Goal: Find specific page/section: Find specific page/section

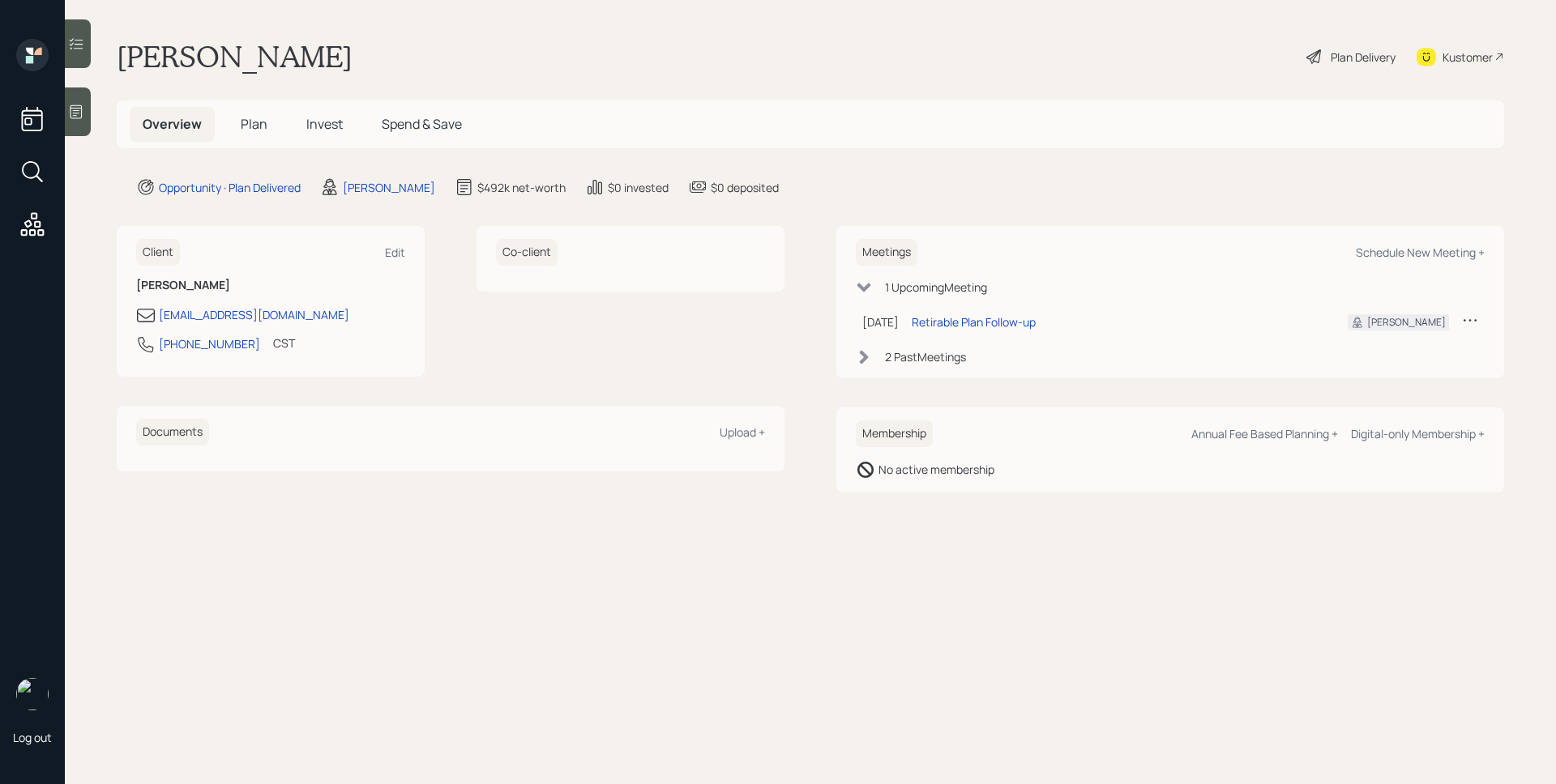
click at [250, 126] on span "Plan" at bounding box center [254, 124] width 27 height 18
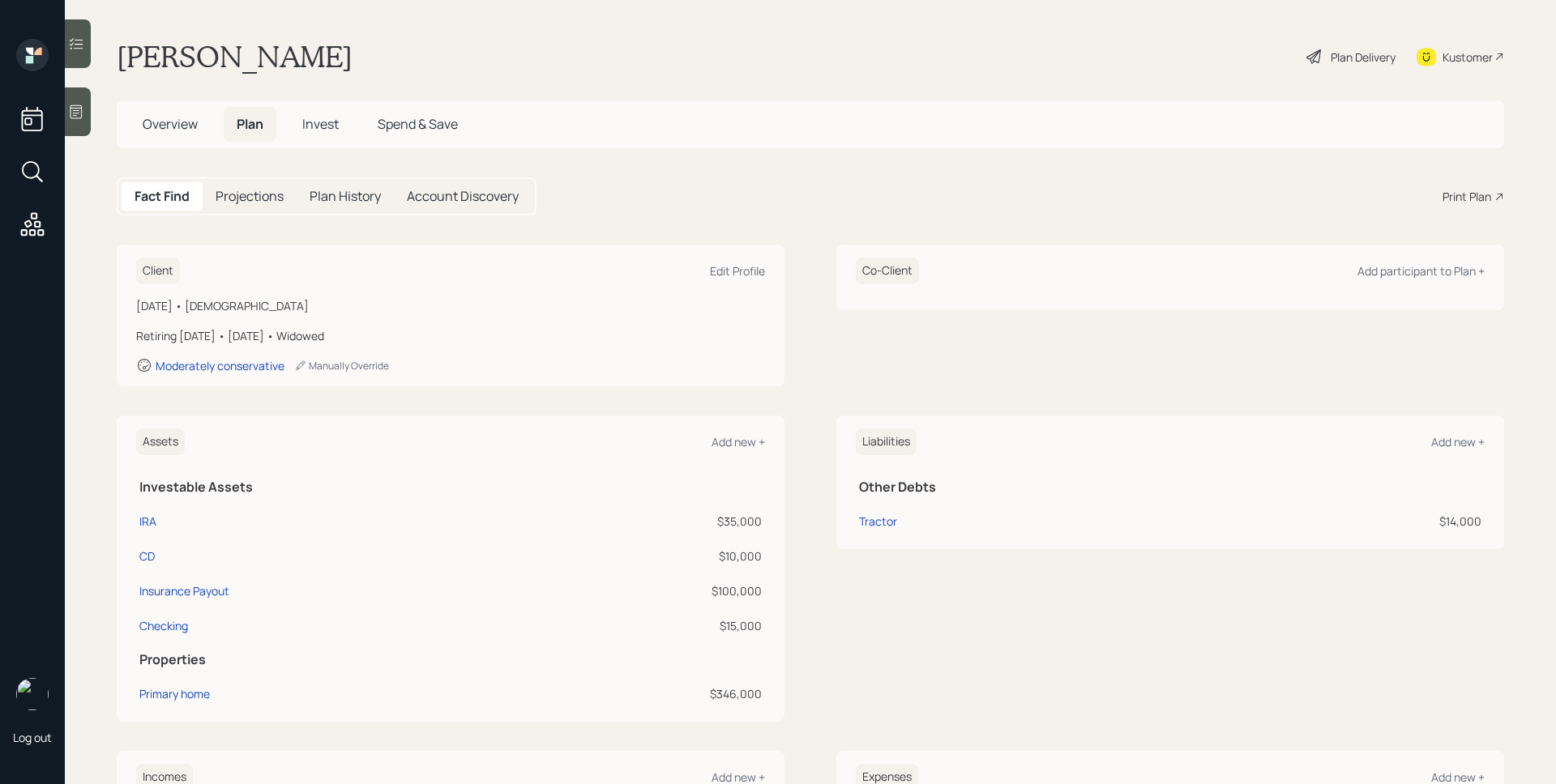
click at [175, 123] on span "Overview" at bounding box center [171, 124] width 55 height 18
